Goal: Communication & Community: Participate in discussion

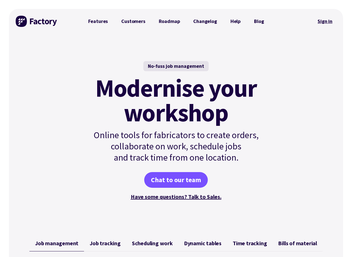
click at [328, 22] on link "Sign in" at bounding box center [325, 21] width 23 height 13
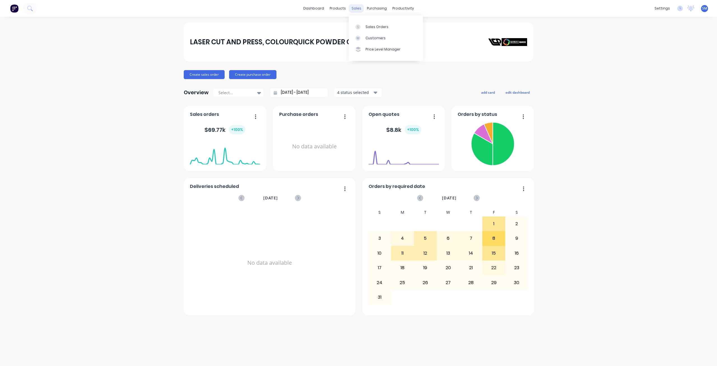
click at [356, 9] on div "sales" at bounding box center [356, 8] width 15 height 8
click at [356, 38] on div "Customers" at bounding box center [376, 38] width 20 height 5
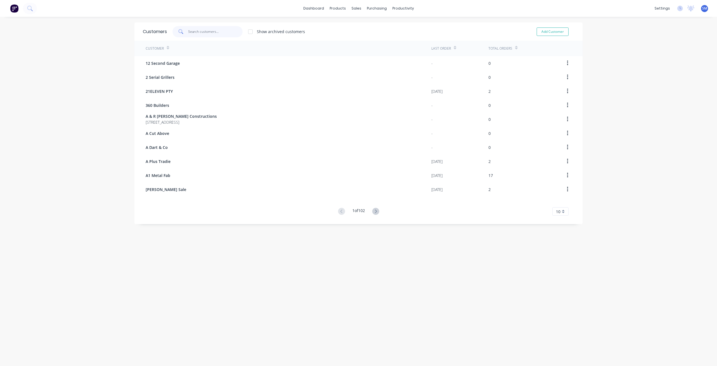
click at [191, 32] on input "text" at bounding box center [215, 31] width 55 height 11
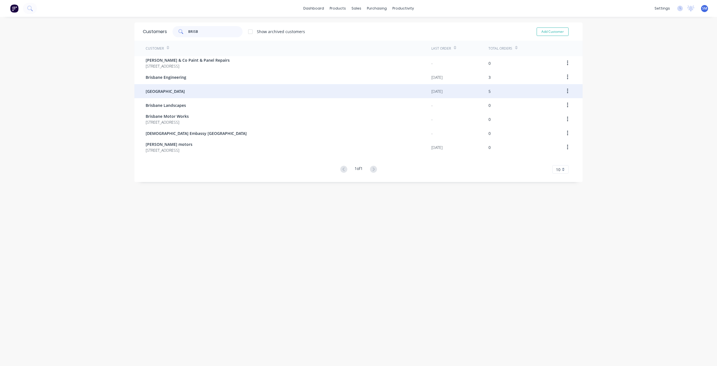
type input "BRISB"
click at [171, 92] on span "[GEOGRAPHIC_DATA]" at bounding box center [165, 91] width 39 height 6
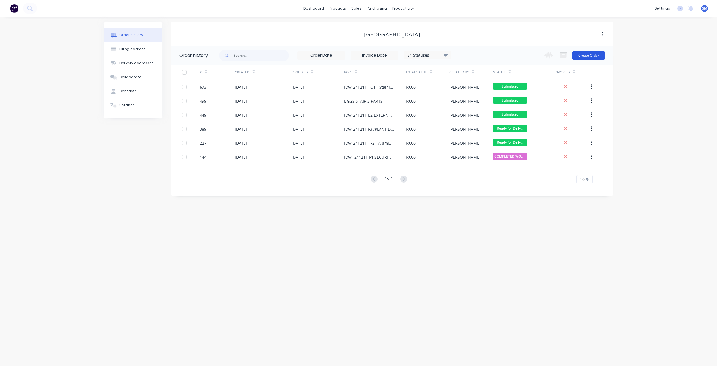
click at [356, 58] on button "Create Order" at bounding box center [589, 55] width 33 height 9
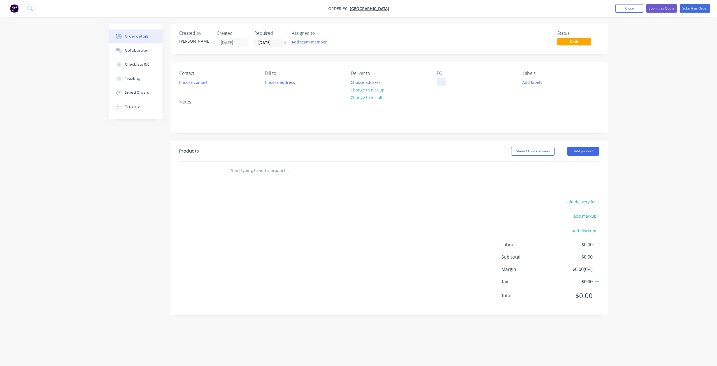
click at [356, 80] on div at bounding box center [441, 82] width 9 height 8
paste div
click at [356, 99] on div "Order details Collaborate Checklists 0/0 Tracking Linked Orders Timeline Order …" at bounding box center [359, 176] width 510 height 305
click at [356, 98] on button "Change to install" at bounding box center [367, 98] width 38 height 8
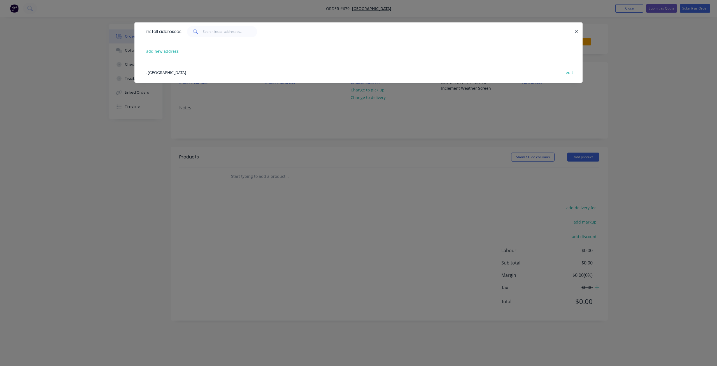
click at [156, 73] on div ", Australia edit" at bounding box center [359, 72] width 432 height 21
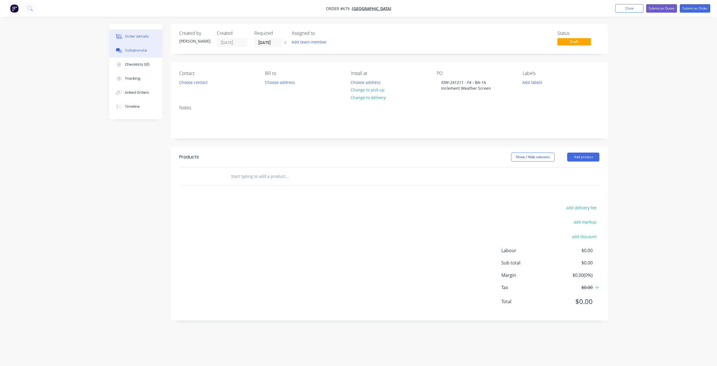
click at [136, 50] on div "Collaborate" at bounding box center [136, 50] width 22 height 5
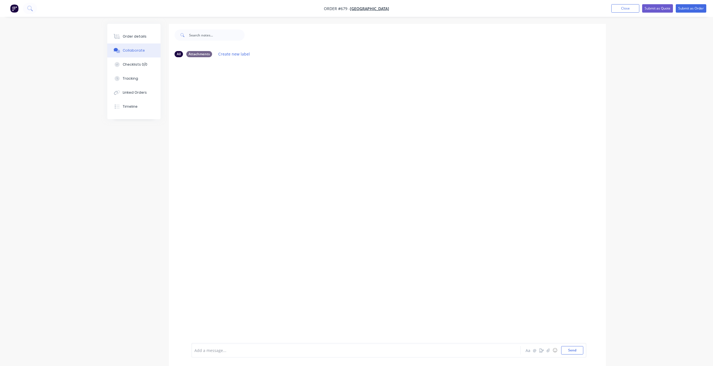
click at [236, 257] on div "Add a message..." at bounding box center [340, 350] width 292 height 8
drag, startPoint x: 236, startPoint y: 346, endPoint x: 400, endPoint y: 273, distance: 178.7
click at [356, 257] on div at bounding box center [387, 202] width 437 height 281
click at [248, 257] on div at bounding box center [340, 350] width 291 height 6
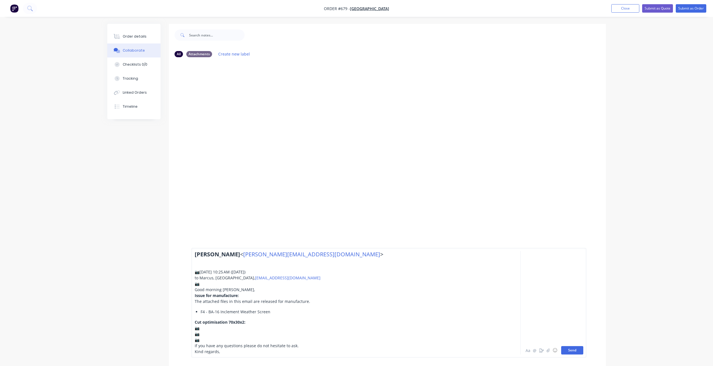
click at [356, 257] on button "Send" at bounding box center [572, 350] width 22 height 8
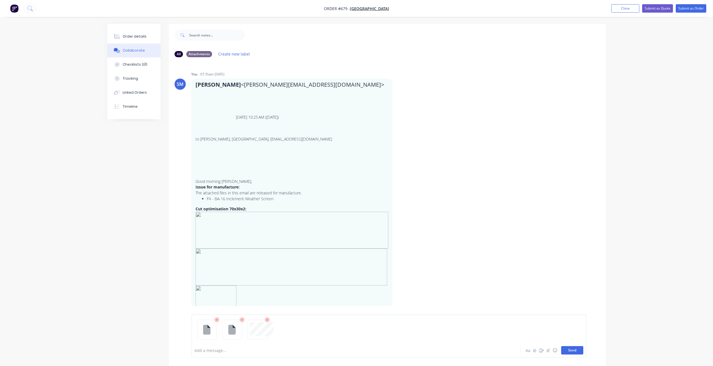
click at [356, 257] on button "Send" at bounding box center [572, 350] width 22 height 8
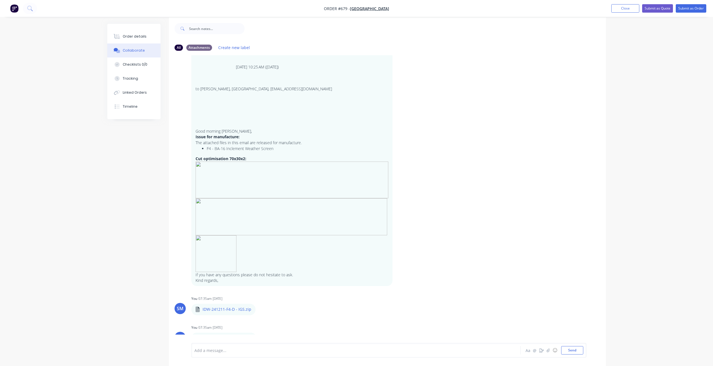
scroll to position [8, 0]
